Goal: Transaction & Acquisition: Register for event/course

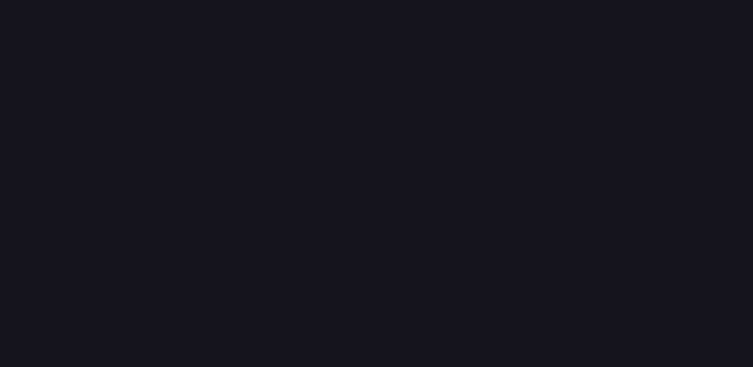
drag, startPoint x: 0, startPoint y: 0, endPoint x: 59, endPoint y: 165, distance: 175.3
click at [59, 165] on input "email" at bounding box center [376, 169] width 724 height 18
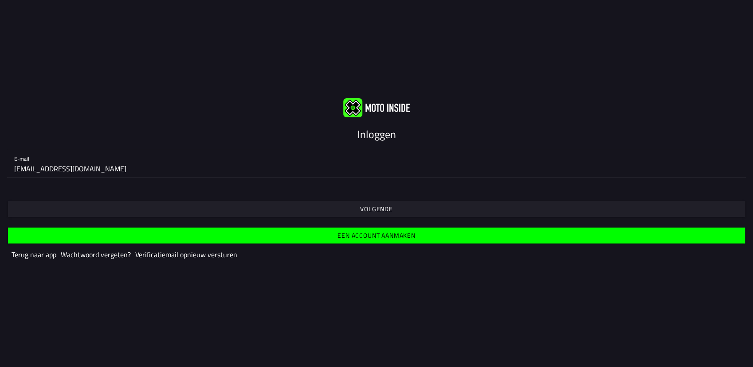
type input "s.sels178@gmail.com"
click at [287, 215] on span "Volgende" at bounding box center [376, 209] width 723 height 16
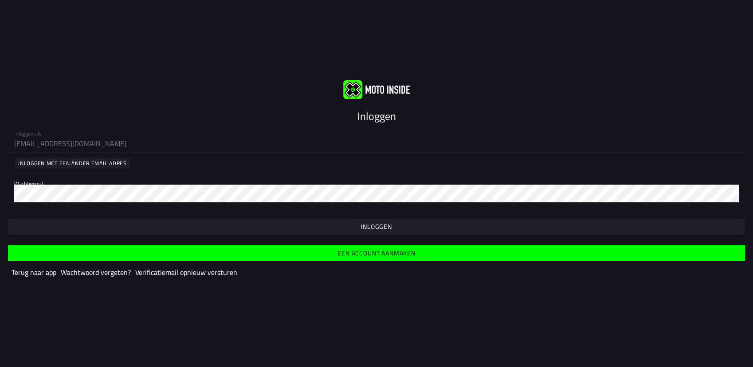
click at [207, 223] on span "button" at bounding box center [376, 227] width 723 height 16
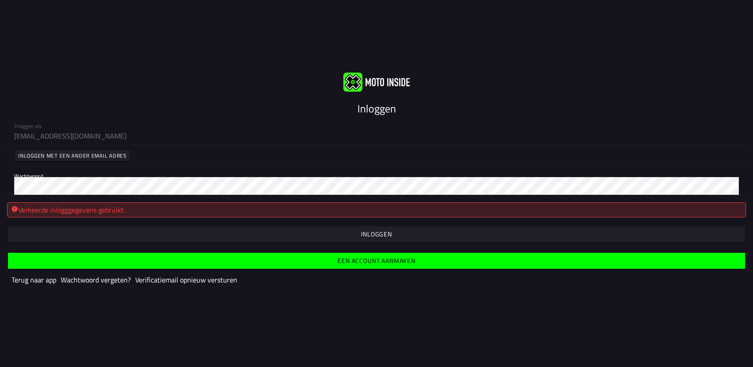
click at [0, 0] on slot "Wachtwoord vergeten?" at bounding box center [0, 0] width 0 height 0
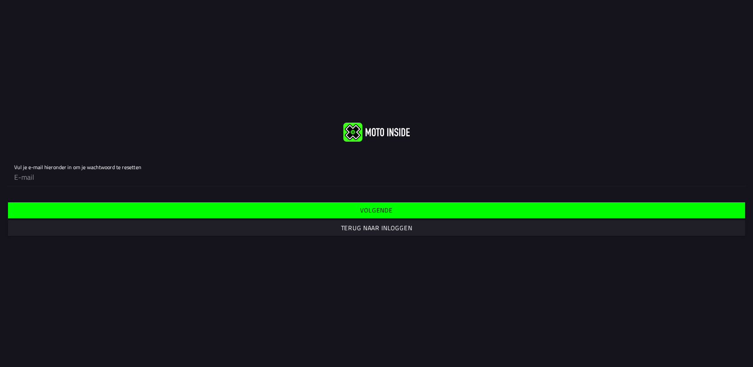
click at [36, 176] on input "email" at bounding box center [376, 177] width 724 height 18
type input "s.sels178@gmail.com"
click at [0, 0] on slot "Volgende" at bounding box center [0, 0] width 0 height 0
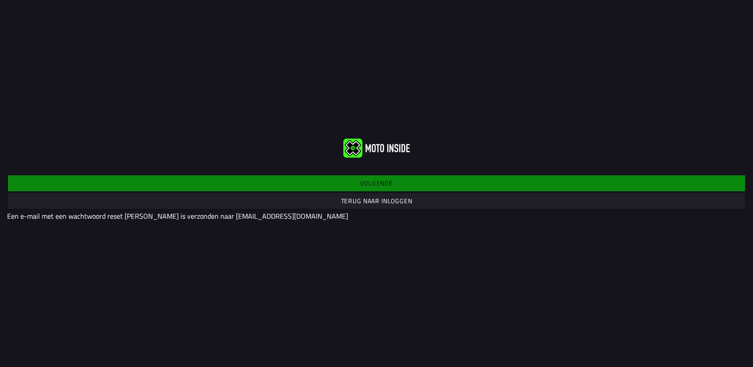
click at [337, 189] on font "Volgende Terug naar inloggen" at bounding box center [376, 193] width 738 height 34
click at [0, 0] on slot "Terug naar inloggen" at bounding box center [0, 0] width 0 height 0
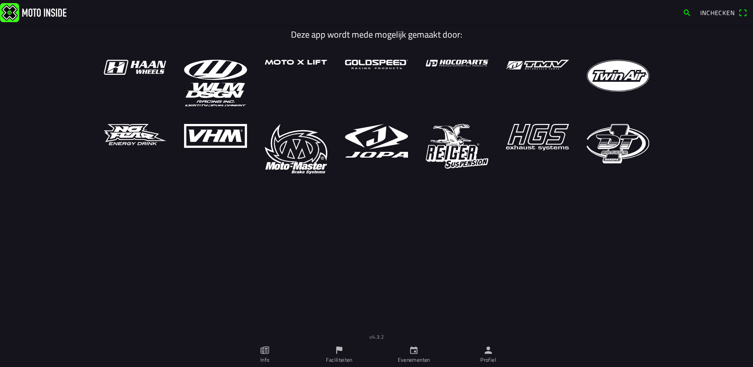
click at [701, 12] on span "Inchecken" at bounding box center [717, 12] width 35 height 9
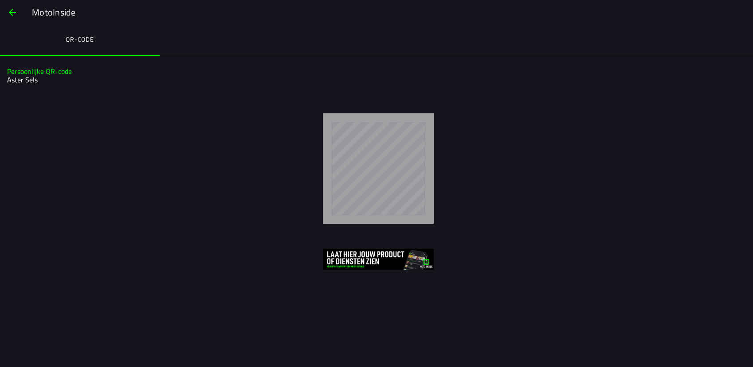
click at [30, 76] on h2 "Aster Sels" at bounding box center [375, 80] width 736 height 8
click at [11, 76] on h2 "Aster Sels" at bounding box center [375, 80] width 736 height 8
click at [8, 11] on span "button" at bounding box center [12, 12] width 11 height 21
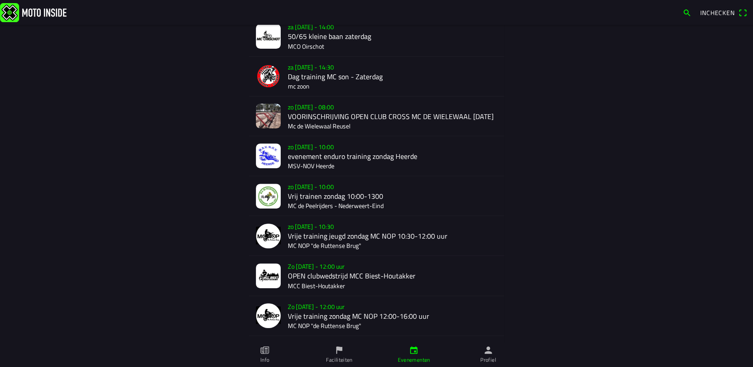
scroll to position [409, 0]
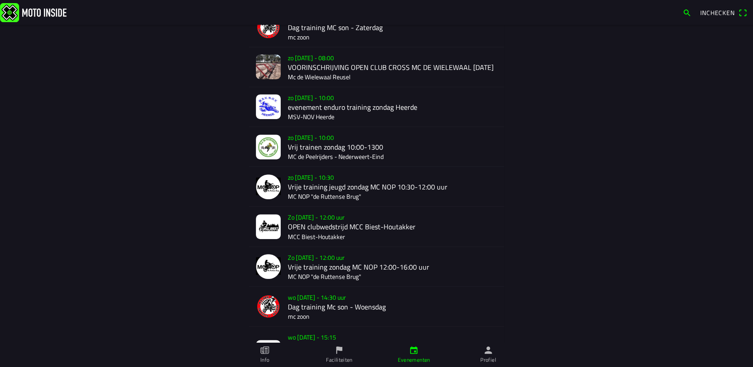
click at [304, 236] on div "Zo 17 aug. - 12:00 uur OPEN clubwedstrijd MCC Biest-Houtakker MCC Biest-Houtakk…" at bounding box center [392, 226] width 209 height 39
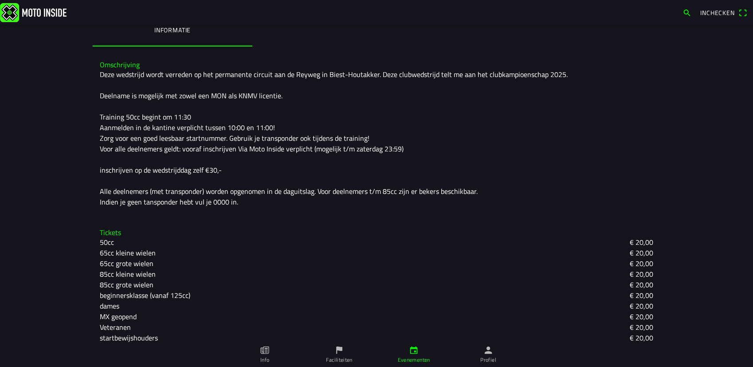
scroll to position [219, 0]
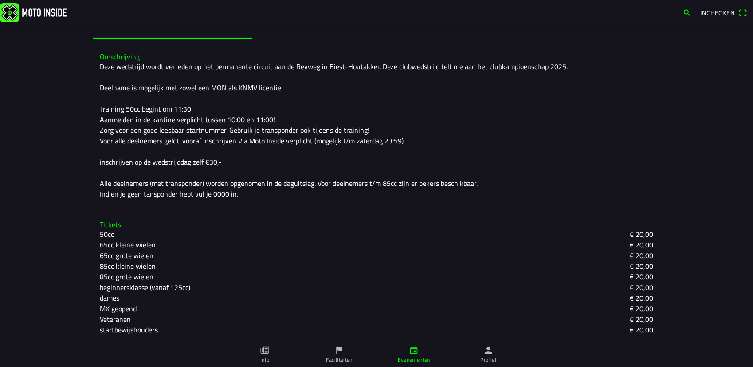
click at [0, 0] on slot "beginnersklasse (vanaf 125cc)" at bounding box center [0, 0] width 0 height 0
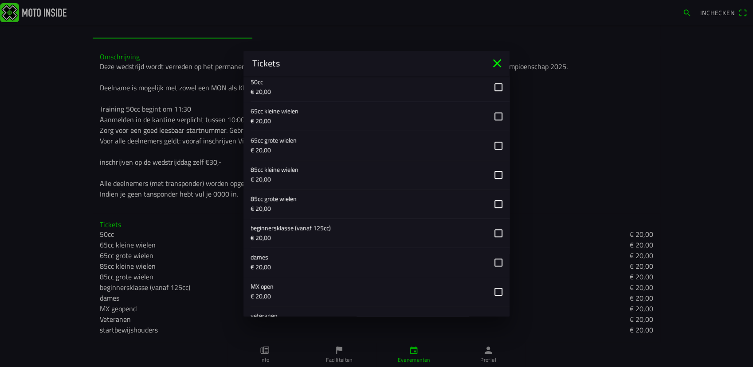
scroll to position [394, 0]
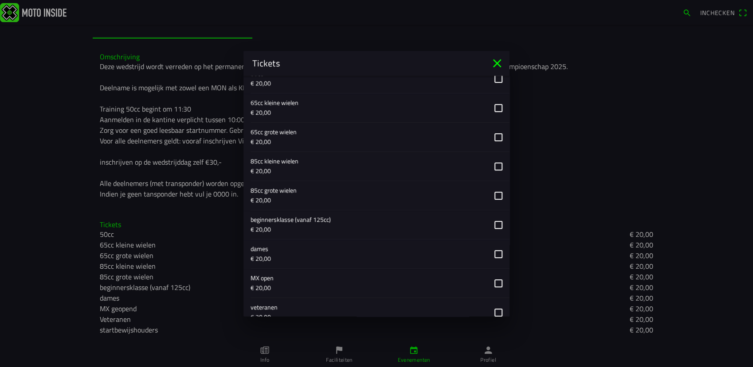
click at [494, 223] on button "button" at bounding box center [379, 225] width 259 height 29
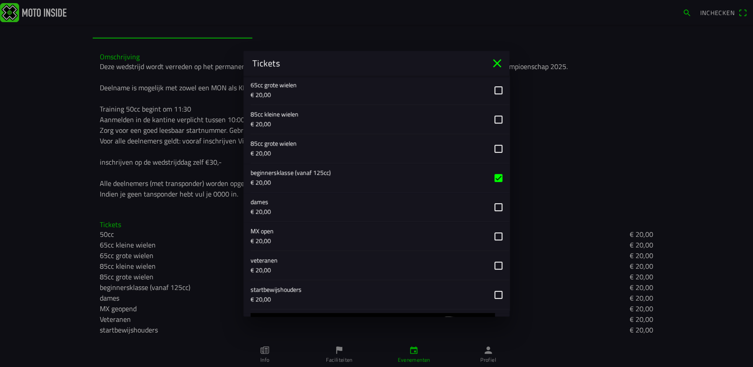
scroll to position [507, 0]
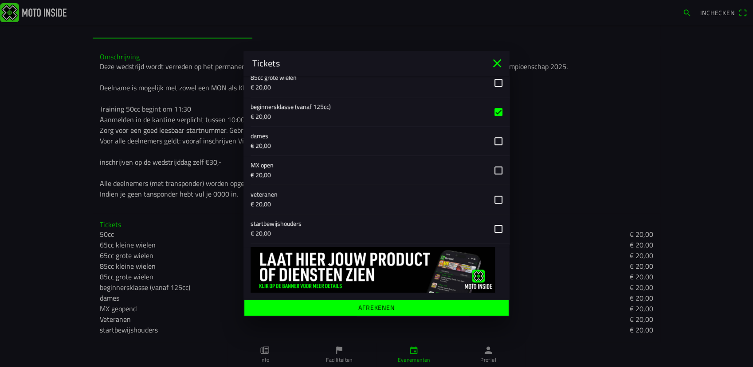
click at [415, 309] on span "Afrekenen" at bounding box center [376, 308] width 250 height 16
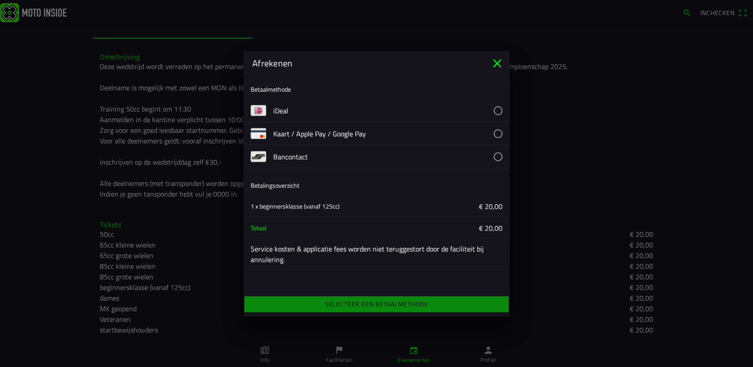
click at [498, 154] on button "button" at bounding box center [391, 156] width 236 height 23
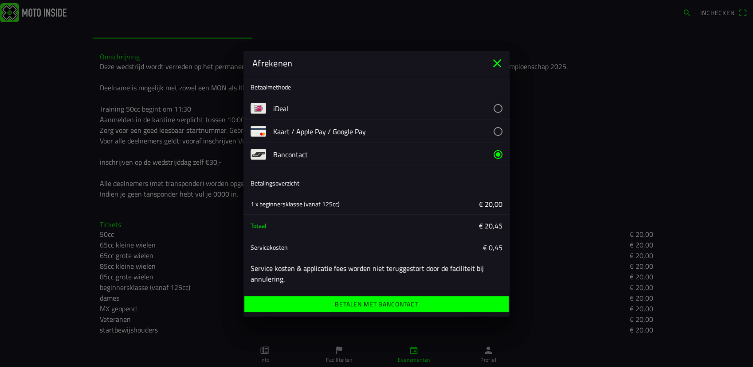
scroll to position [3, 0]
click at [404, 306] on ion-label "Betalen met Bancontact" at bounding box center [376, 304] width 83 height 6
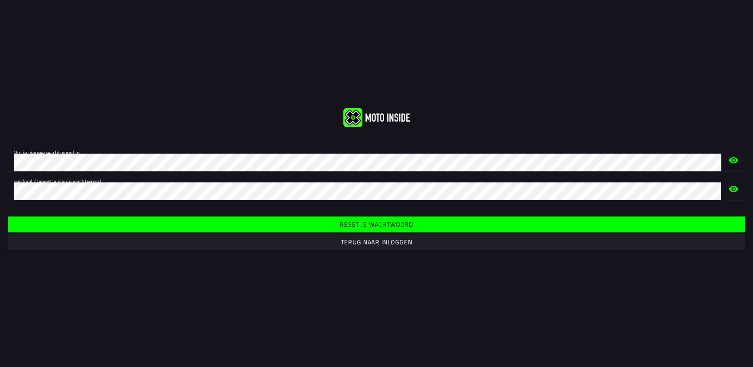
click at [277, 219] on span "Reset je wachtwoord" at bounding box center [376, 225] width 723 height 16
